Goal: Information Seeking & Learning: Learn about a topic

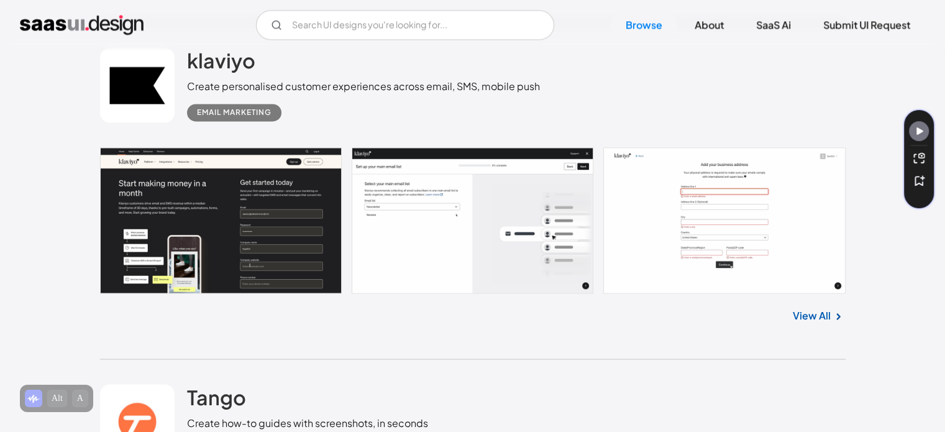
scroll to position [1989, 0]
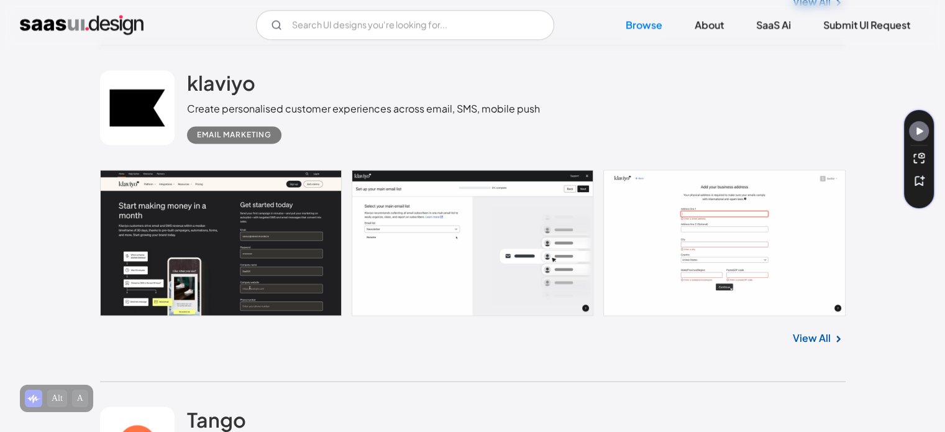
click at [413, 248] on link at bounding box center [473, 243] width 746 height 146
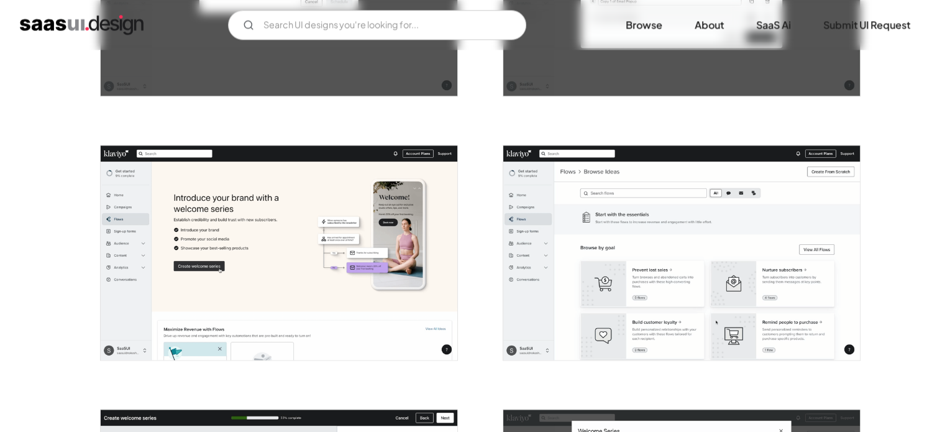
scroll to position [1740, 0]
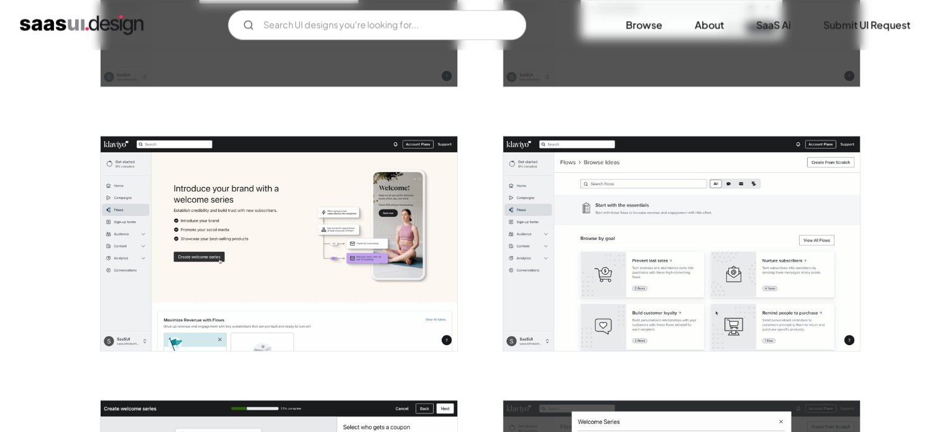
click at [658, 271] on img "open lightbox" at bounding box center [681, 243] width 357 height 214
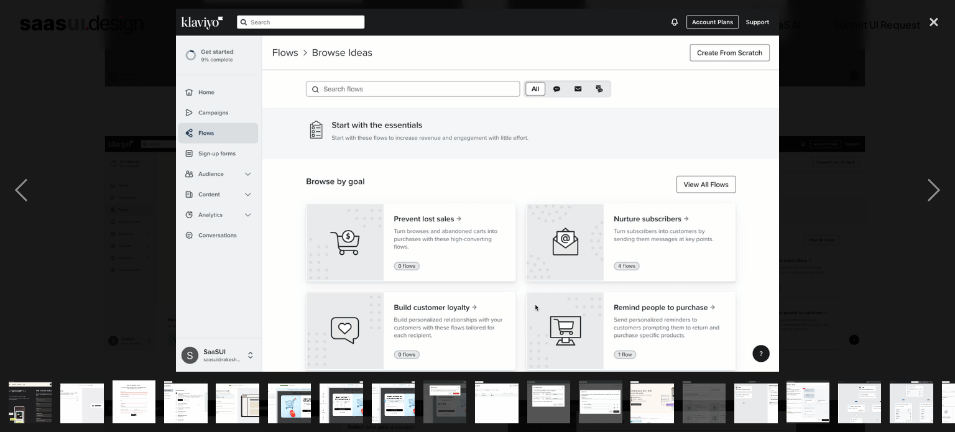
click at [831, 116] on div at bounding box center [477, 190] width 955 height 363
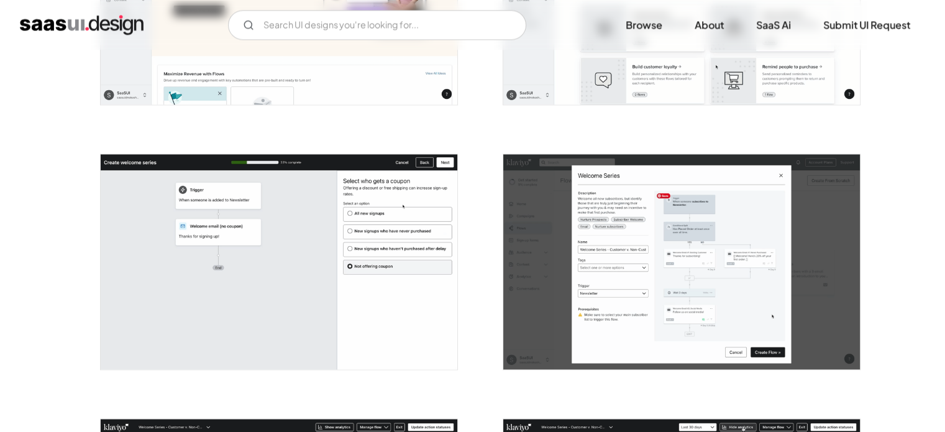
scroll to position [1989, 0]
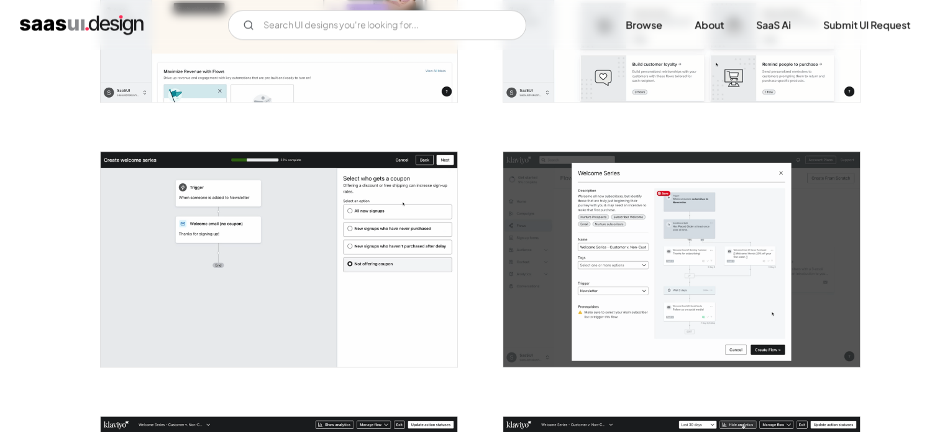
click at [624, 260] on img "open lightbox" at bounding box center [681, 259] width 357 height 214
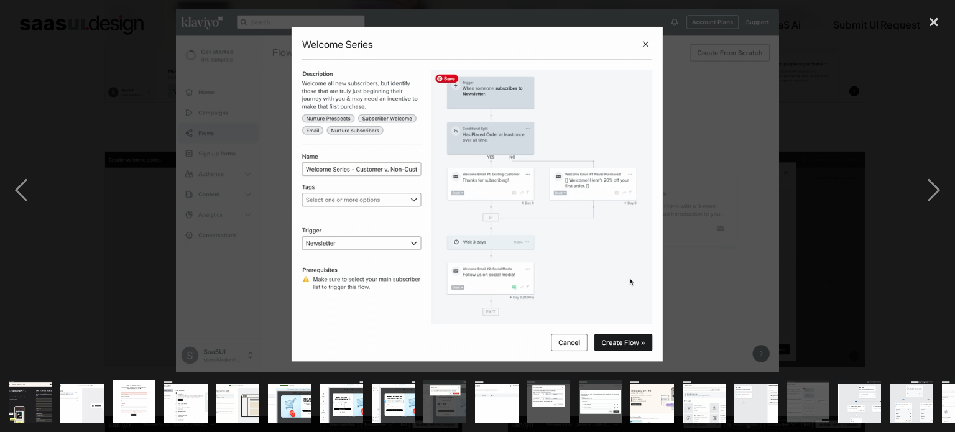
click at [808, 238] on div at bounding box center [477, 190] width 955 height 363
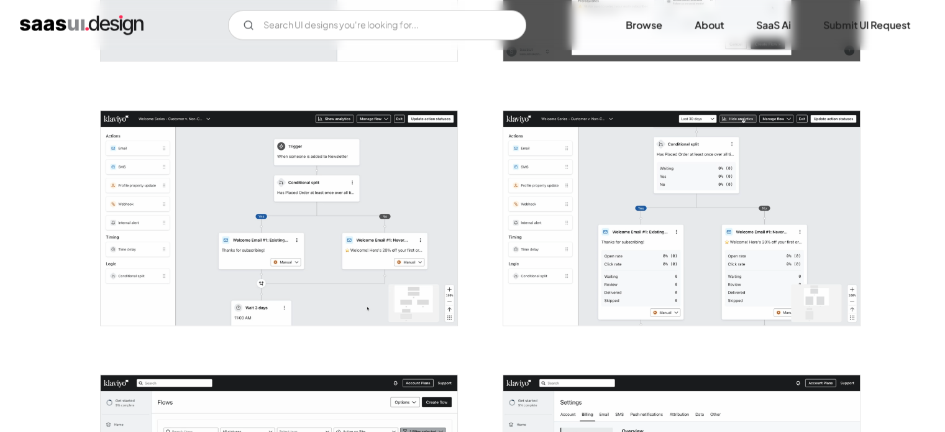
scroll to position [2300, 0]
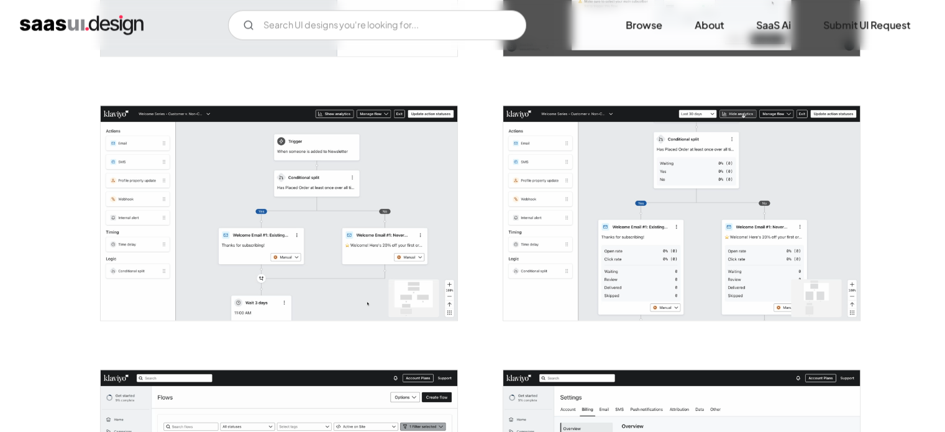
click at [308, 198] on img "open lightbox" at bounding box center [279, 213] width 357 height 214
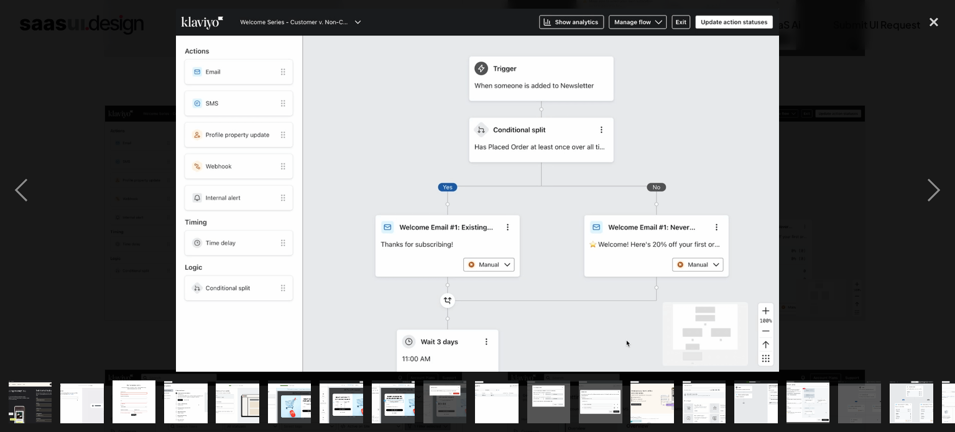
click at [830, 141] on div at bounding box center [477, 190] width 955 height 363
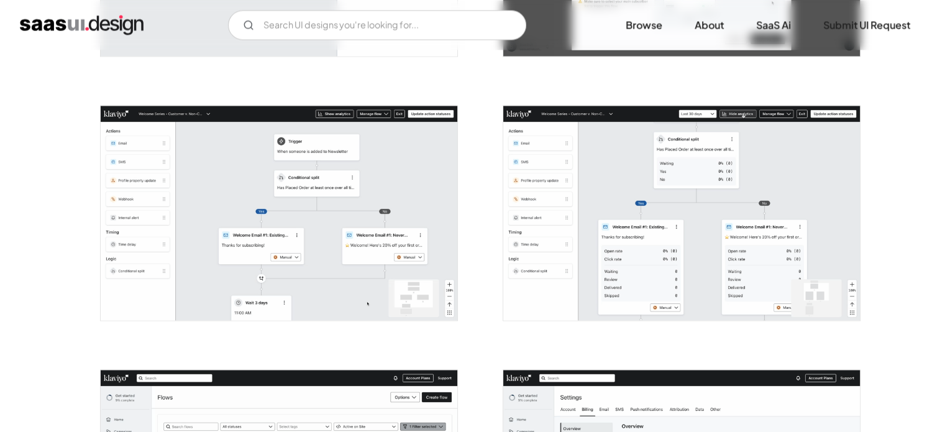
click at [70, 18] on img "home" at bounding box center [82, 25] width 124 height 20
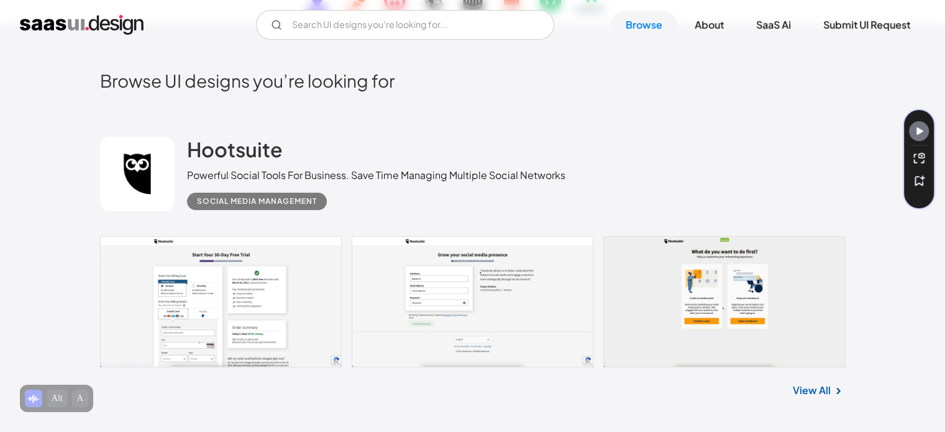
scroll to position [249, 0]
click at [270, 316] on link at bounding box center [473, 301] width 746 height 131
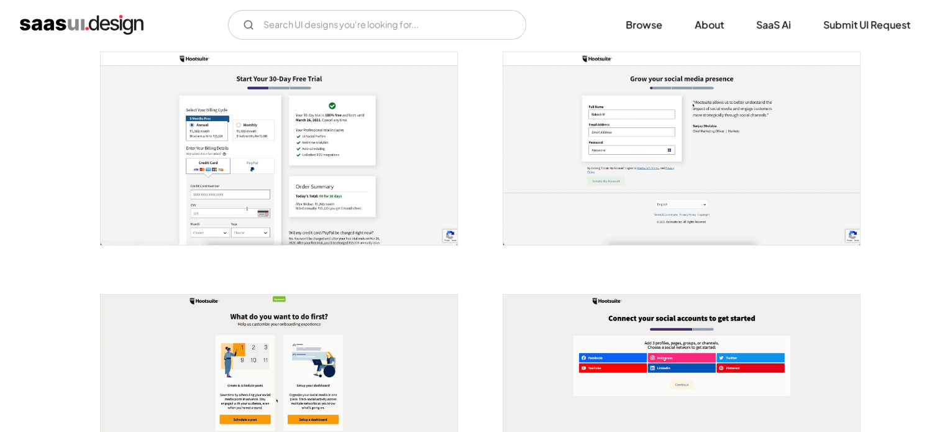
scroll to position [249, 0]
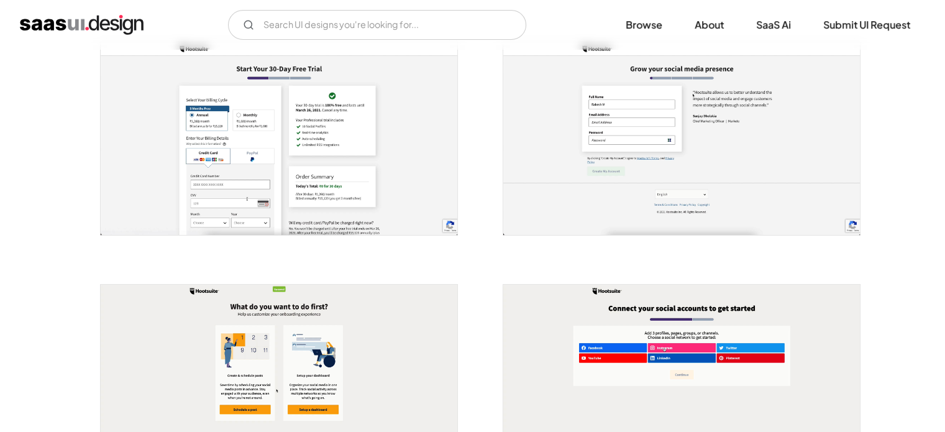
click at [294, 150] on img "open lightbox" at bounding box center [279, 138] width 357 height 193
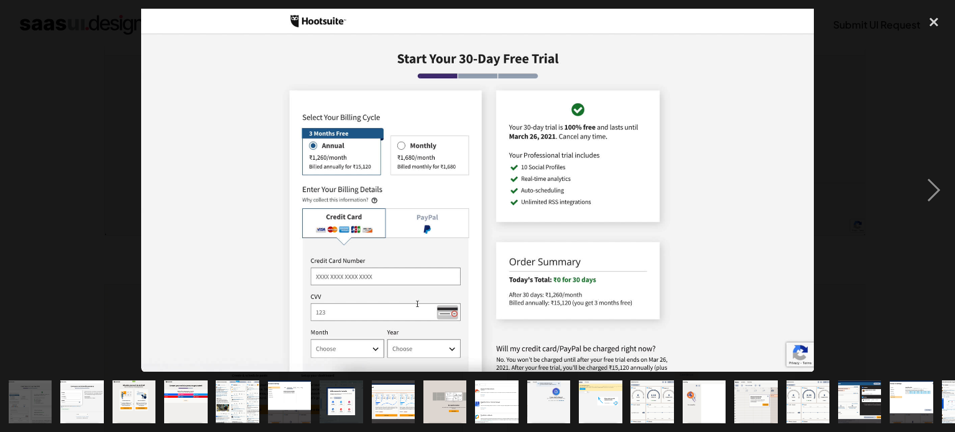
click at [60, 136] on div at bounding box center [477, 190] width 955 height 363
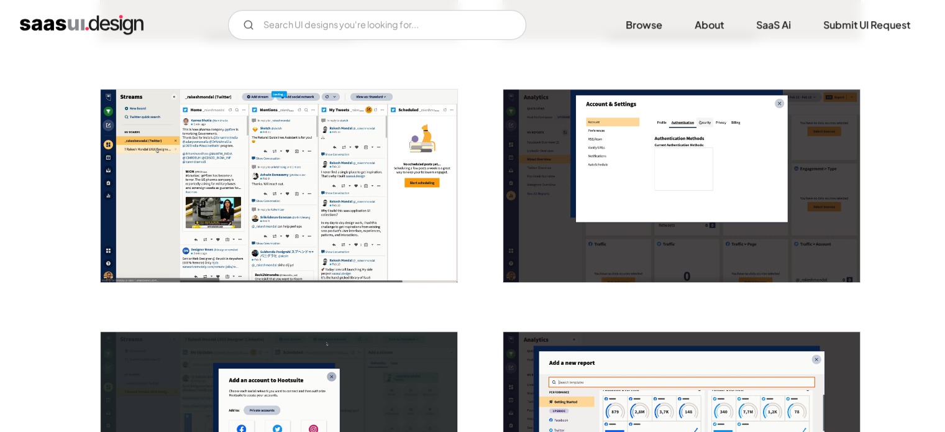
scroll to position [684, 0]
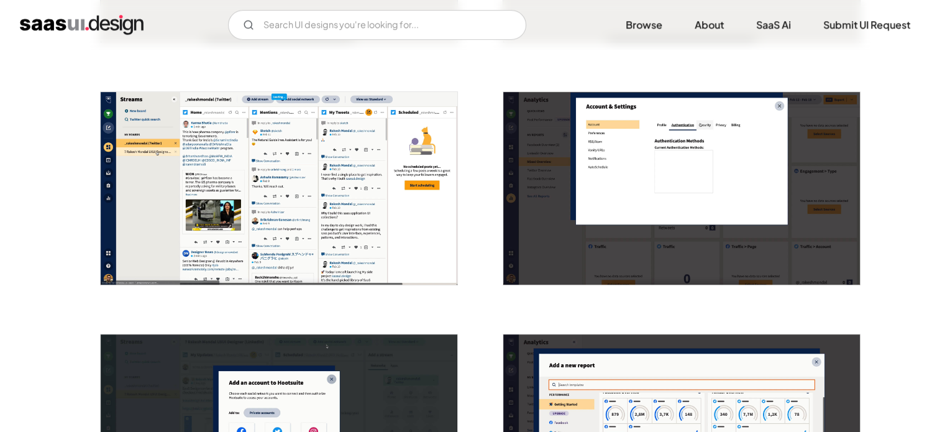
click at [270, 191] on img "open lightbox" at bounding box center [279, 188] width 357 height 193
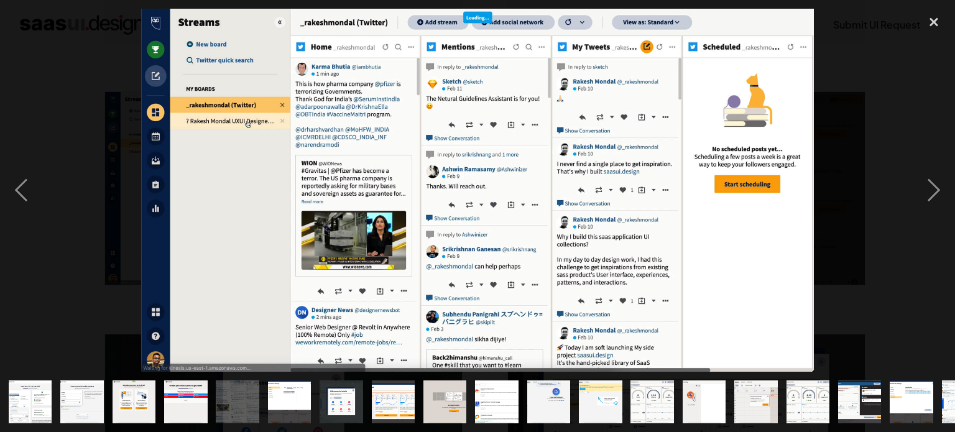
click at [73, 263] on div at bounding box center [477, 190] width 955 height 363
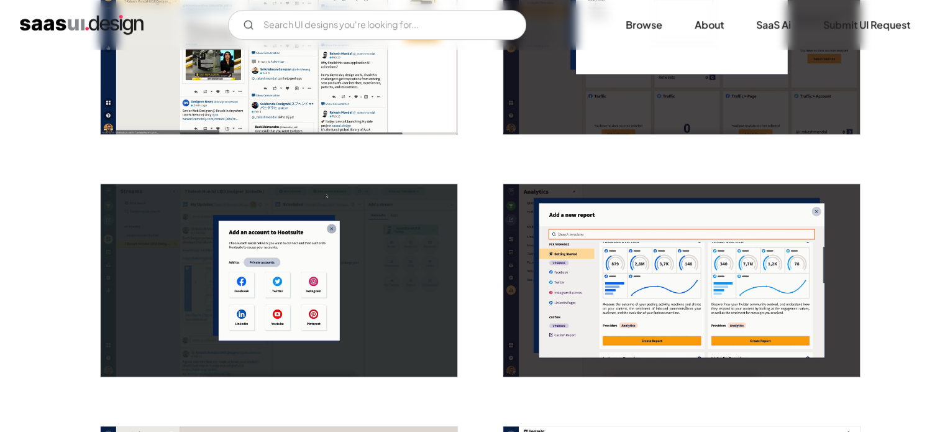
scroll to position [870, 0]
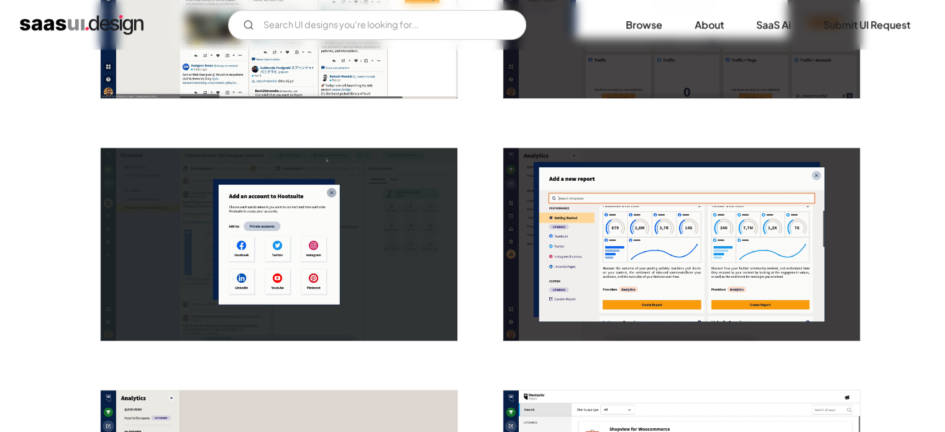
click at [678, 274] on img "open lightbox" at bounding box center [681, 244] width 357 height 193
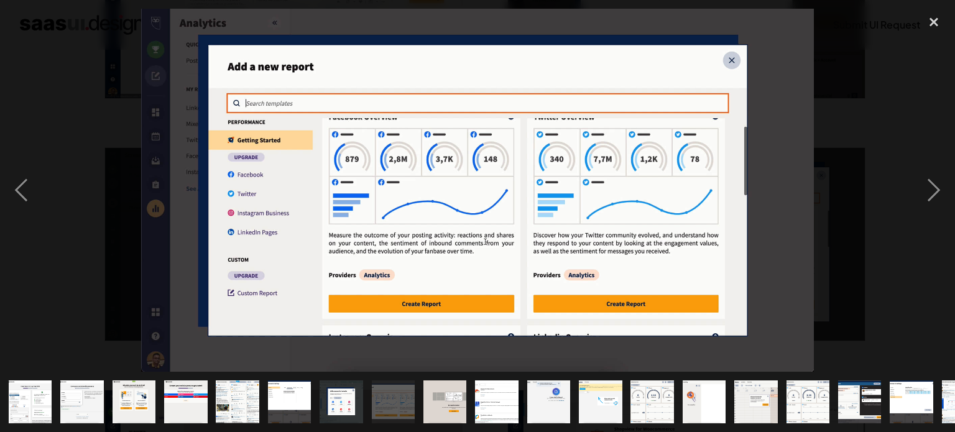
click at [116, 167] on div at bounding box center [477, 190] width 955 height 363
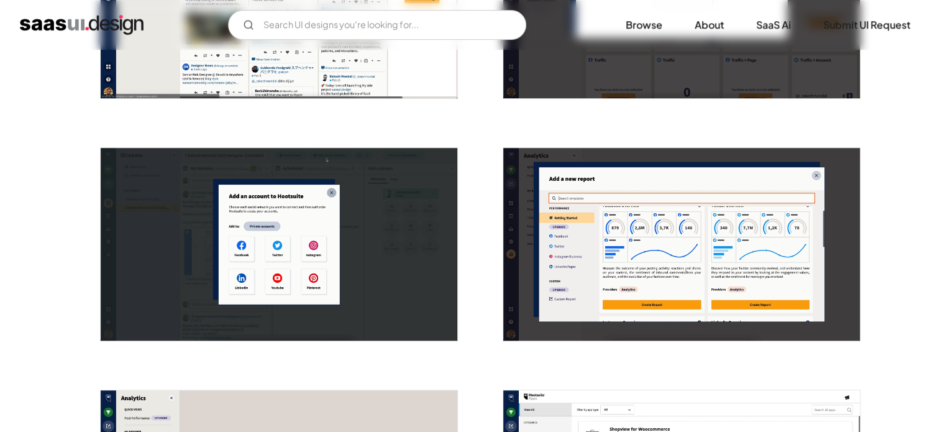
click at [746, 201] on img "open lightbox" at bounding box center [681, 244] width 357 height 193
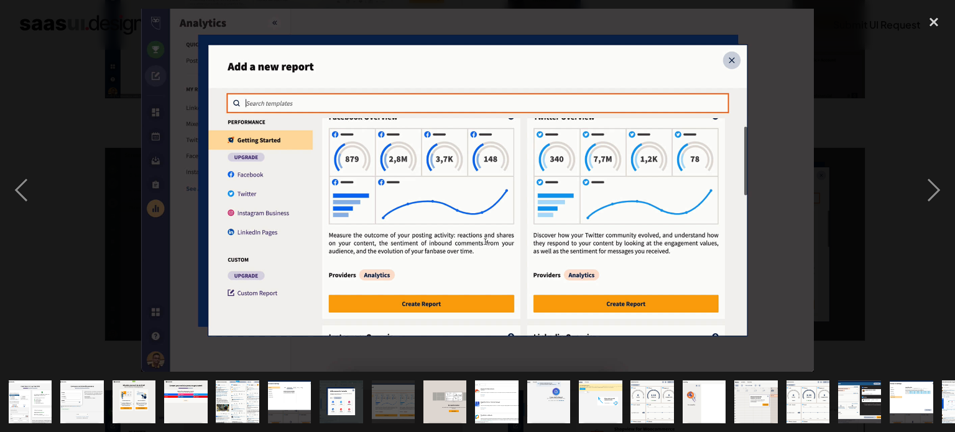
click at [818, 214] on div at bounding box center [477, 190] width 955 height 363
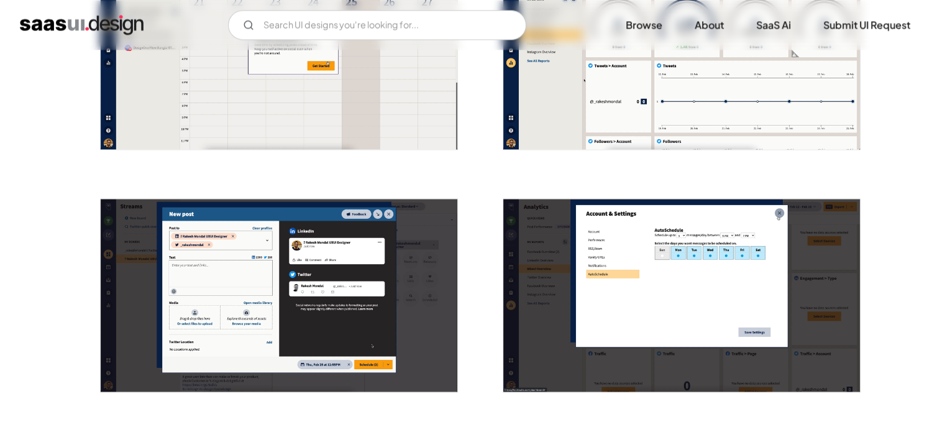
scroll to position [2051, 0]
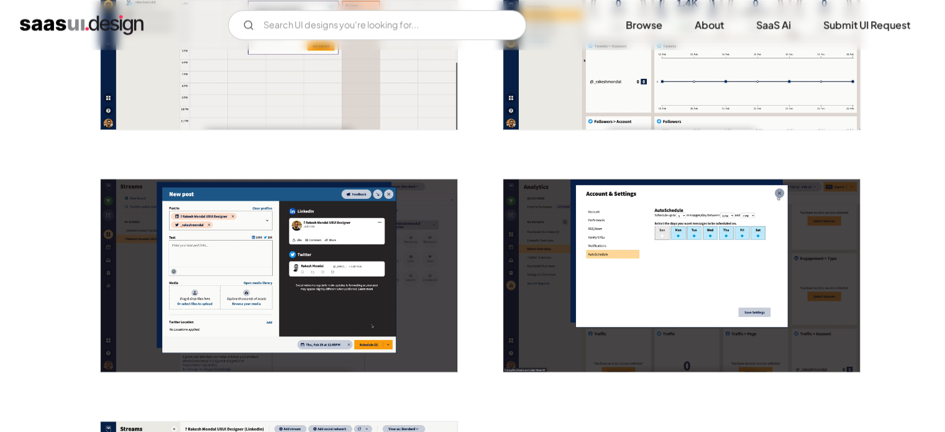
click at [695, 246] on img "open lightbox" at bounding box center [681, 275] width 357 height 193
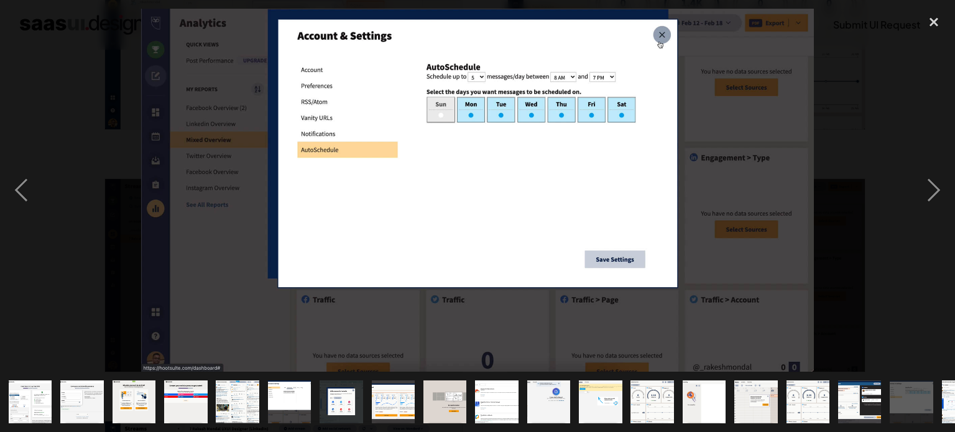
click at [865, 283] on div at bounding box center [477, 190] width 955 height 363
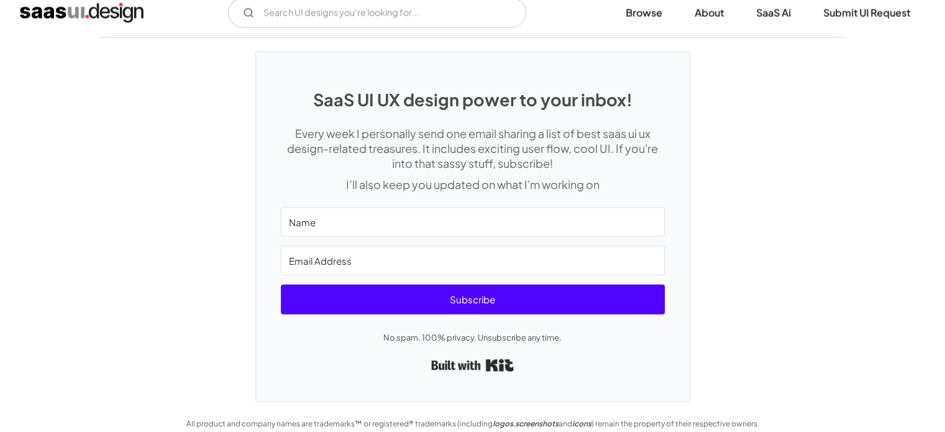
scroll to position [2682, 0]
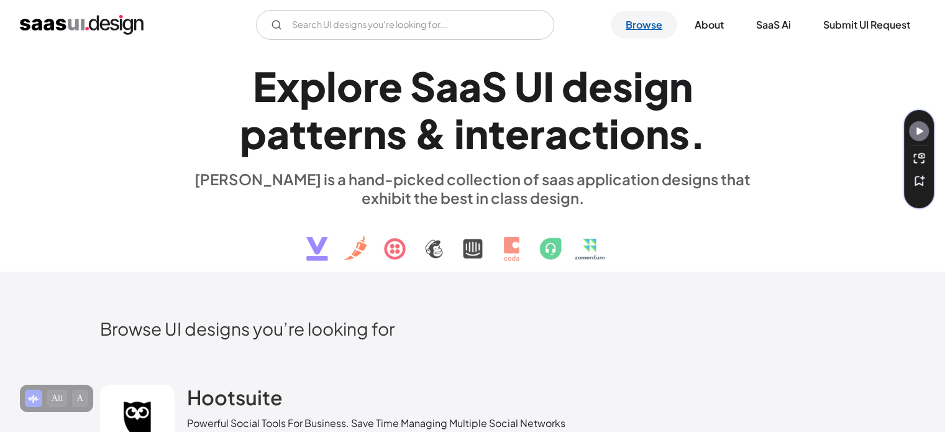
click at [634, 25] on link "Browse" at bounding box center [644, 24] width 67 height 27
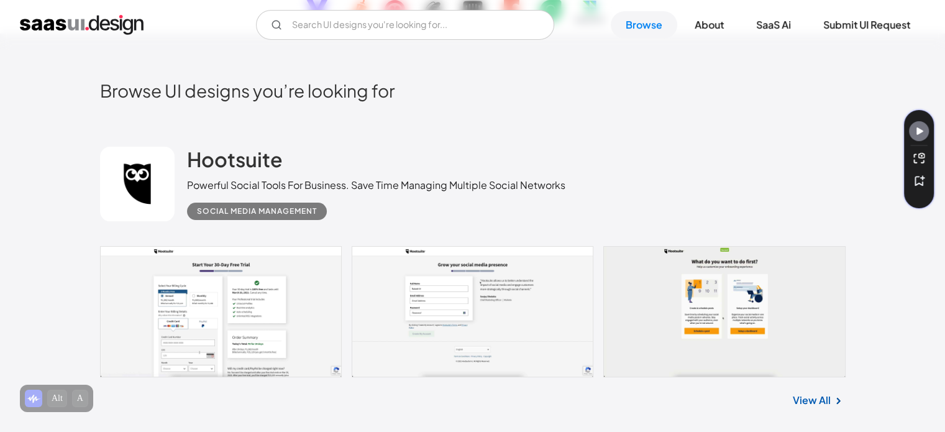
scroll to position [62, 0]
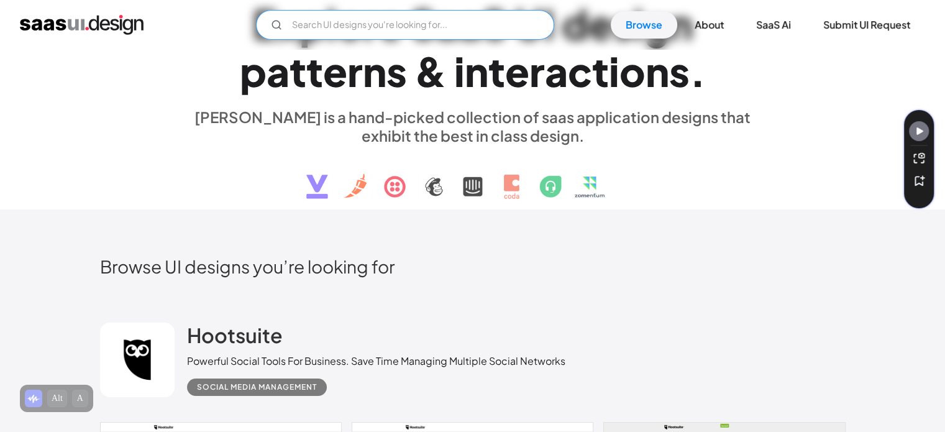
click at [333, 25] on input "Email Form" at bounding box center [405, 25] width 298 height 30
